Goal: Task Accomplishment & Management: Use online tool/utility

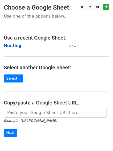
click at [15, 46] on strong "Hunting" at bounding box center [13, 45] width 18 height 5
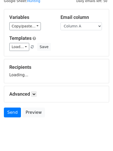
scroll to position [29, 0]
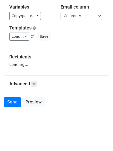
click at [34, 87] on div "Advanced Tracking Track Opens UTM Codes Track Clicks Filters Only include sprea…" at bounding box center [56, 84] width 104 height 16
click at [34, 83] on icon at bounding box center [33, 83] width 3 height 3
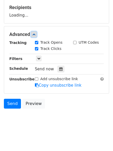
scroll to position [80, 0]
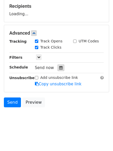
click at [59, 68] on icon at bounding box center [60, 68] width 3 height 4
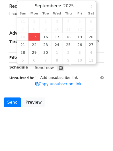
type input "2025-09-15 12:00"
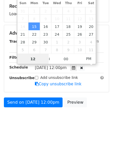
scroll to position [0, 0]
type input "4"
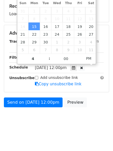
type input "2025-09-15 16:00"
click at [59, 133] on html "New Campaign Daily emails left: 50 Google Sheet: Hunting Variables Copy/paste..…" at bounding box center [56, 35] width 113 height 231
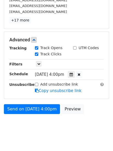
scroll to position [99, 0]
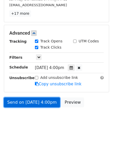
click at [37, 101] on link "Send on Sep 15 at 4:00pm" at bounding box center [32, 102] width 56 height 10
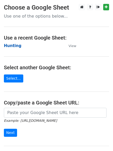
click at [8, 46] on strong "Hunting" at bounding box center [13, 45] width 18 height 5
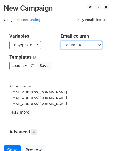
drag, startPoint x: 85, startPoint y: 44, endPoint x: 84, endPoint y: 47, distance: 2.6
click at [85, 44] on select "Column A Column B Column C Column D Column E Column F" at bounding box center [80, 45] width 41 height 8
select select "Column B"
click at [60, 41] on select "Column A Column B Column C Column D Column E Column F" at bounding box center [80, 45] width 41 height 8
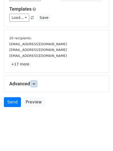
click at [36, 82] on link at bounding box center [34, 84] width 6 height 6
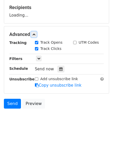
scroll to position [79, 0]
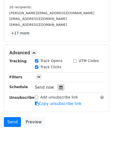
click at [59, 87] on icon at bounding box center [60, 87] width 3 height 4
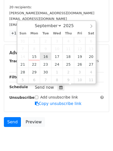
type input "2025-09-16 12:00"
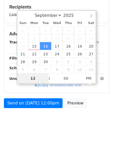
type input "5"
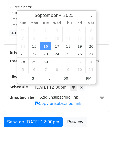
type input "2025-09-16 17:00"
click at [49, 138] on body "New Campaign Daily emails left: 50 Google Sheet: Hunting Variables Copy/paste..…" at bounding box center [56, 37] width 113 height 225
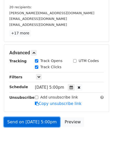
click at [34, 119] on link "Send on Sep 16 at 5:00pm" at bounding box center [32, 122] width 56 height 10
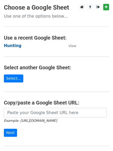
click at [13, 45] on strong "Hunting" at bounding box center [13, 45] width 18 height 5
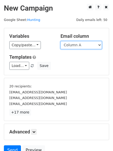
drag, startPoint x: 0, startPoint y: 0, endPoint x: 75, endPoint y: 44, distance: 86.4
click at [75, 44] on select "Column A Column B Column C Column D Column E Column F" at bounding box center [80, 45] width 41 height 8
select select "Column C"
click at [60, 41] on select "Column A Column B Column C Column D Column E Column F" at bounding box center [80, 45] width 41 height 8
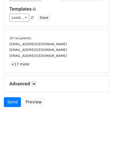
click at [32, 83] on h5 "Advanced" at bounding box center [56, 84] width 94 height 6
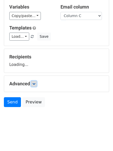
click at [34, 84] on icon at bounding box center [33, 83] width 3 height 3
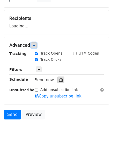
scroll to position [80, 0]
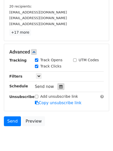
click at [59, 88] on icon at bounding box center [60, 87] width 3 height 4
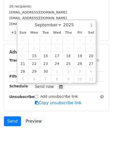
click at [59, 51] on span "10" at bounding box center [56, 48] width 11 height 8
type input "2025-09-17 12:00"
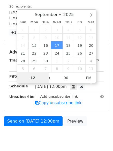
scroll to position [0, 0]
type input "6"
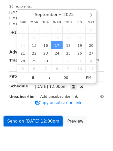
click at [24, 118] on link "Send on Sep 17 at 12:00pm" at bounding box center [33, 121] width 59 height 10
type input "2025-09-17 18:00"
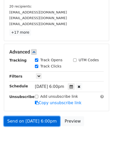
click at [25, 119] on link "Send on Sep 17 at 6:00pm" at bounding box center [32, 121] width 56 height 10
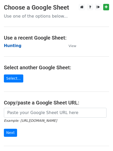
click at [13, 47] on strong "Hunting" at bounding box center [13, 45] width 18 height 5
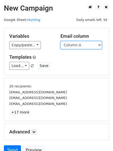
click at [76, 46] on select "Column A Column B Column C Column D Column E Column F" at bounding box center [80, 45] width 41 height 8
select select "Column D"
click at [60, 41] on select "Column A Column B Column C Column D Column E Column F" at bounding box center [80, 45] width 41 height 8
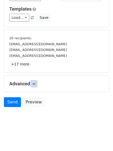
click at [34, 82] on link at bounding box center [34, 84] width 6 height 6
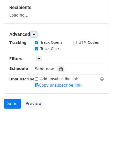
scroll to position [79, 0]
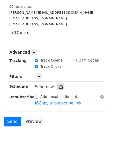
click at [60, 84] on div at bounding box center [60, 86] width 7 height 7
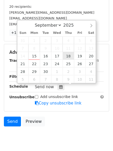
type input "2025-09-18 12:00"
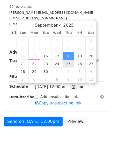
scroll to position [0, 0]
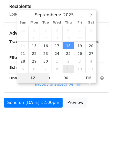
type input "7"
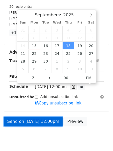
type input "2025-09-18 19:00"
click at [37, 119] on link "Send on Sep 18 at 12:00pm" at bounding box center [33, 121] width 59 height 10
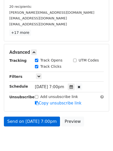
click at [31, 104] on div "Add unsubscribe link Copy unsubscribe link" at bounding box center [69, 100] width 76 height 12
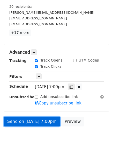
click at [25, 119] on link "Send on Sep 18 at 7:00pm" at bounding box center [32, 121] width 56 height 10
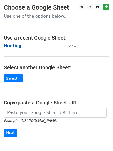
click at [9, 44] on strong "Hunting" at bounding box center [13, 45] width 18 height 5
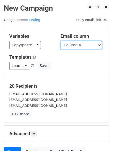
click at [78, 48] on select "Column A Column B Column C Column D Column E Column F" at bounding box center [80, 45] width 41 height 8
select select "Column E"
click at [60, 41] on select "Column A Column B Column C Column D Column E Column F" at bounding box center [80, 45] width 41 height 8
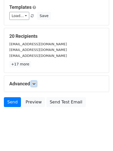
click at [35, 85] on icon at bounding box center [33, 83] width 3 height 3
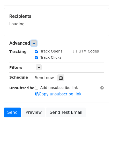
scroll to position [76, 0]
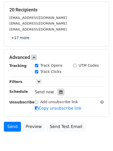
click at [57, 91] on div at bounding box center [60, 91] width 7 height 7
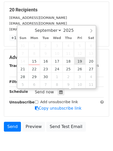
type input "[DATE] 12:00"
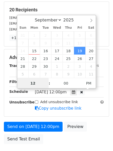
scroll to position [0, 0]
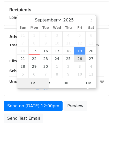
type input "8"
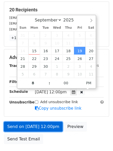
type input "2025-09-19 20:00"
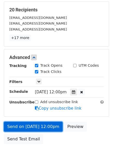
click at [46, 123] on link "Send on Sep 19 at 12:00pm" at bounding box center [33, 127] width 59 height 10
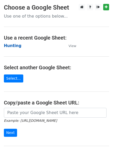
click at [13, 46] on strong "Hunting" at bounding box center [13, 45] width 18 height 5
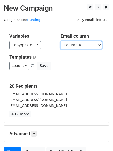
click at [81, 45] on select "Column A Column B Column C Column D Column E Column F" at bounding box center [80, 45] width 41 height 8
select select "Column F"
click at [60, 41] on select "Column A Column B Column C Column D Column E Column F" at bounding box center [80, 45] width 41 height 8
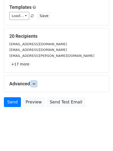
click at [33, 85] on link at bounding box center [34, 84] width 6 height 6
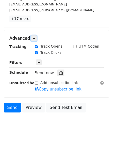
scroll to position [99, 0]
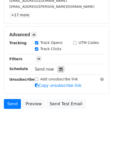
click at [59, 70] on icon at bounding box center [60, 69] width 3 height 4
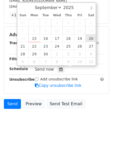
type input "[DATE] 12:00"
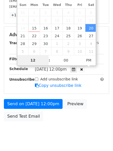
type input "9"
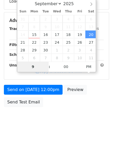
scroll to position [92, 0]
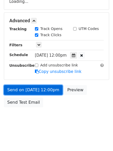
type input "[DATE] 21:00"
click at [38, 89] on link "Send on [DATE] 12:00pm" at bounding box center [33, 90] width 59 height 10
